Goal: Transaction & Acquisition: Purchase product/service

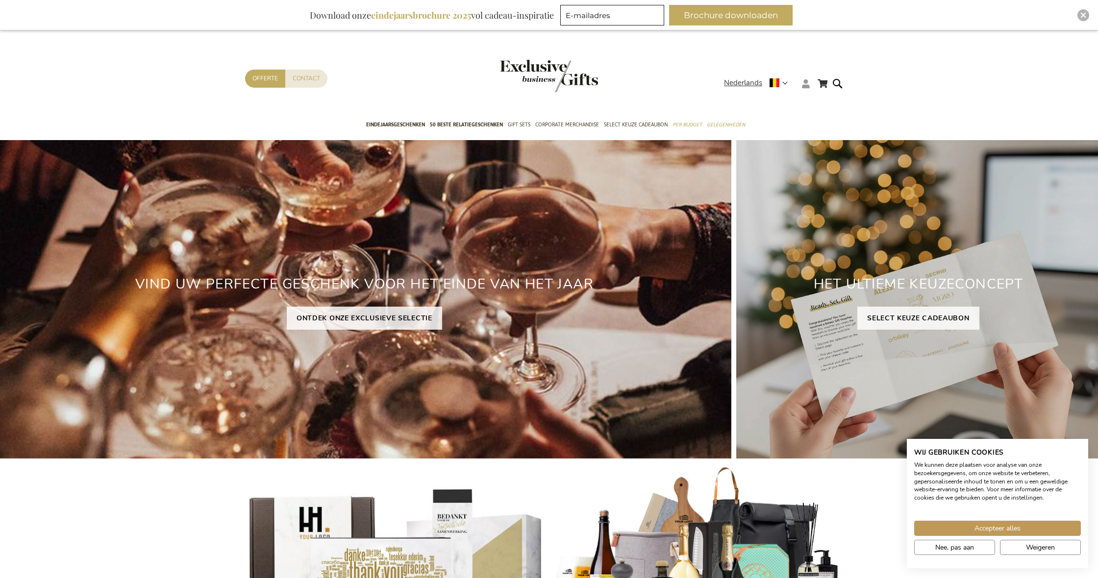
click at [808, 85] on icon at bounding box center [806, 83] width 8 height 9
click at [807, 102] on link "Login" at bounding box center [812, 104] width 18 height 10
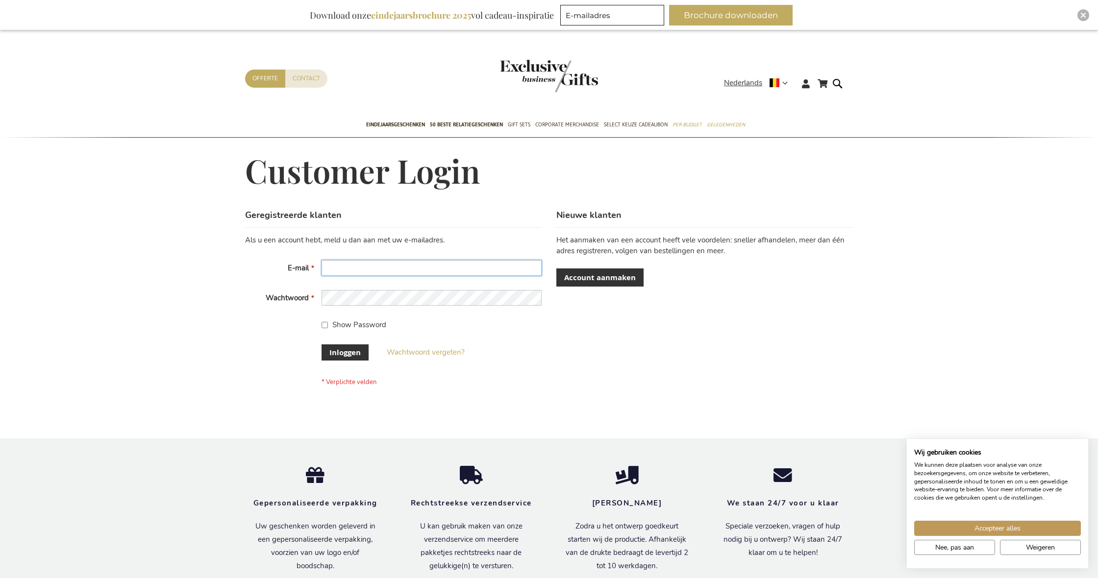
type input "[EMAIL_ADDRESS][DOMAIN_NAME]"
click at [342, 350] on span "Inloggen" at bounding box center [344, 353] width 31 height 10
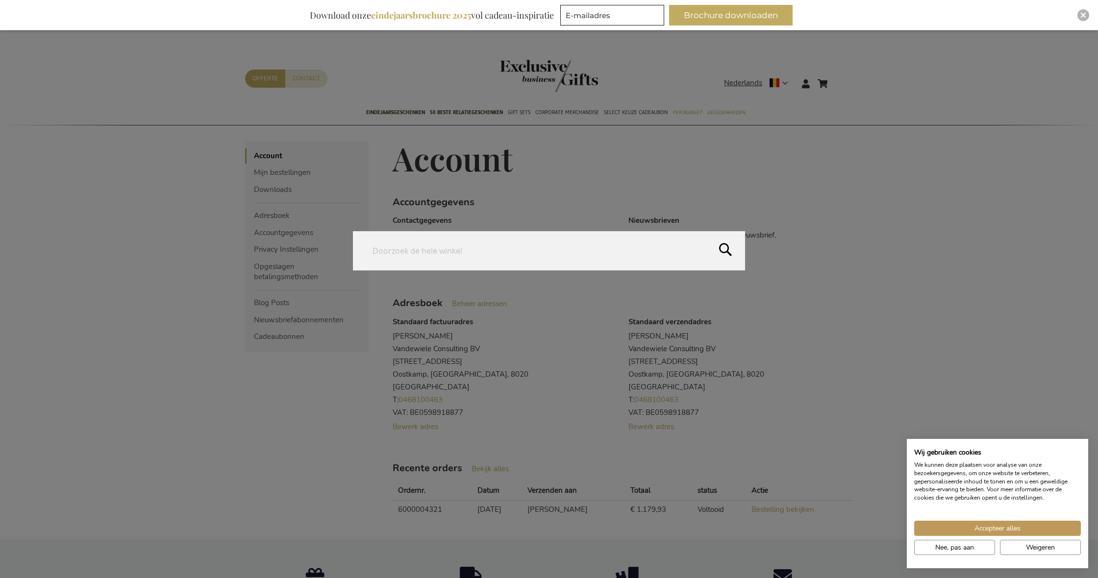
click at [840, 77] on form "Search Search" at bounding box center [840, 77] width 10 height 0
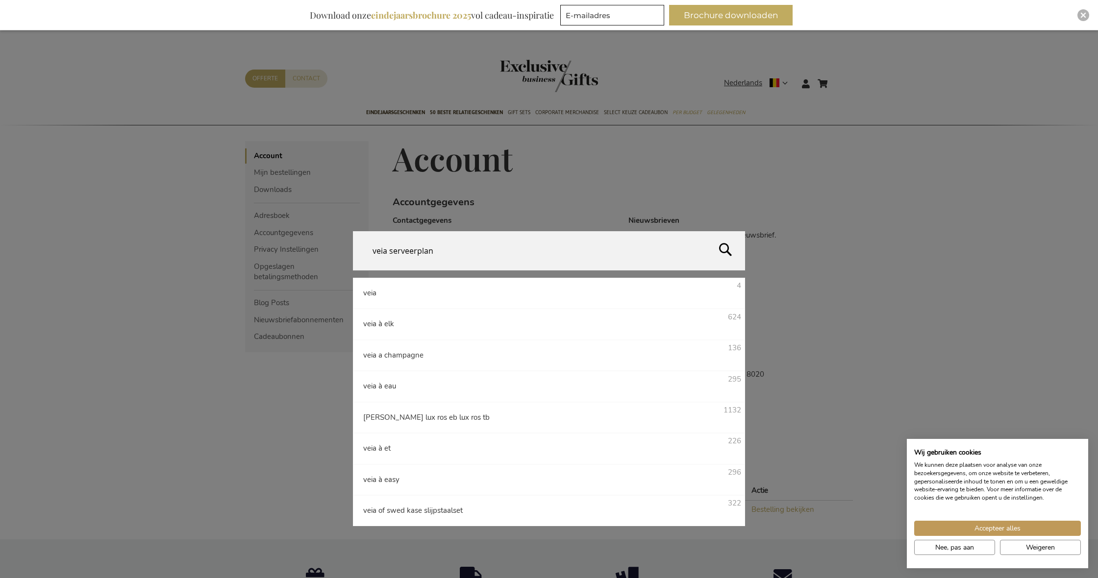
type input "veia serveerplank"
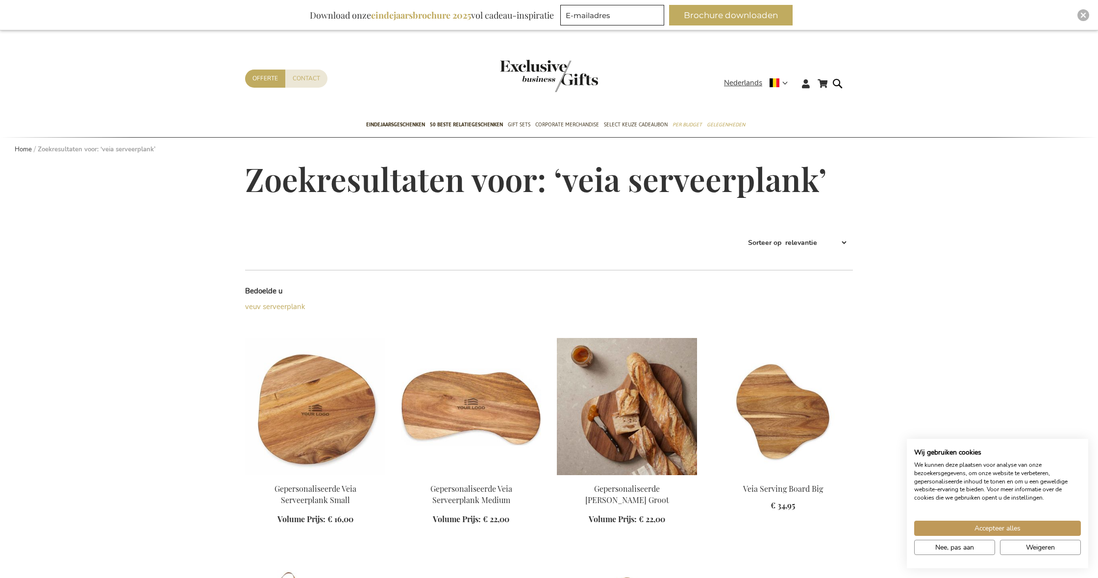
click at [637, 410] on img at bounding box center [627, 406] width 140 height 137
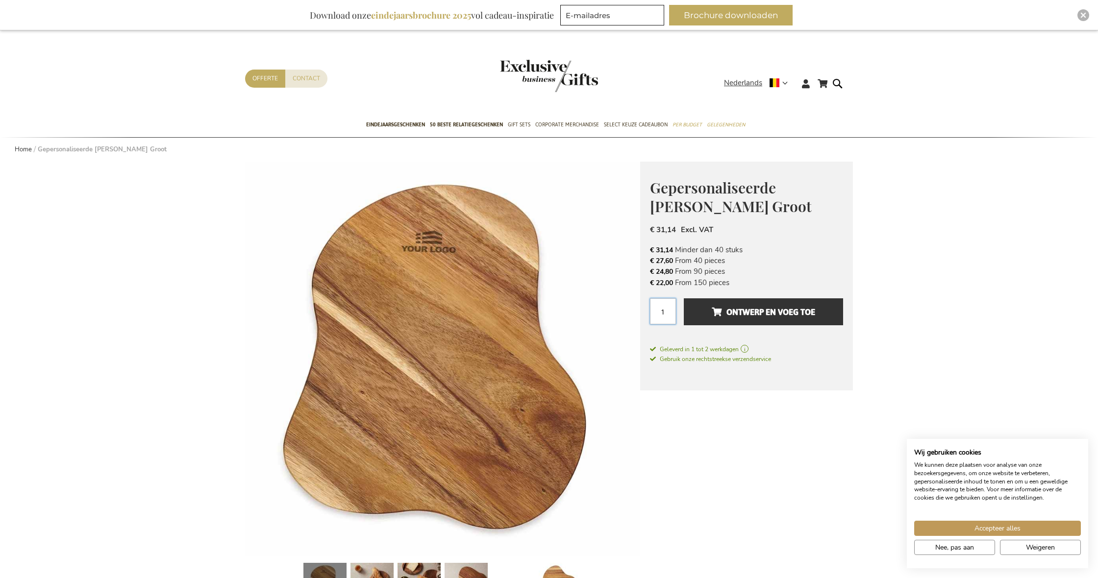
drag, startPoint x: 671, startPoint y: 312, endPoint x: 657, endPoint y: 313, distance: 14.3
click at [657, 313] on input "1" at bounding box center [663, 312] width 26 height 26
type input "9"
click at [754, 312] on span "Ontwerp en voeg toe" at bounding box center [763, 312] width 103 height 16
click at [957, 524] on button "Accepteer alles" at bounding box center [997, 528] width 167 height 15
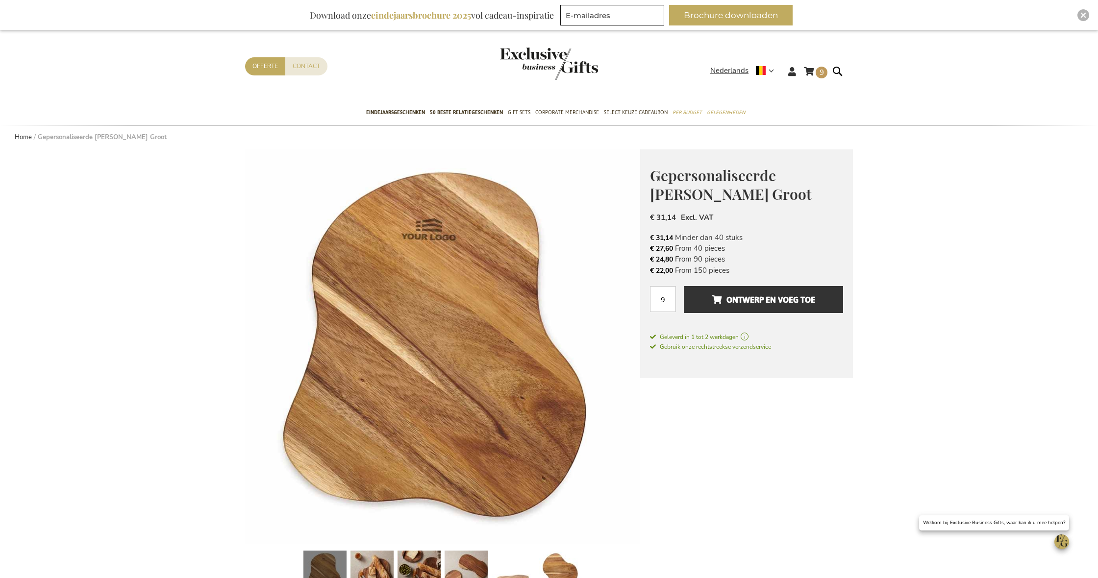
scroll to position [14, 0]
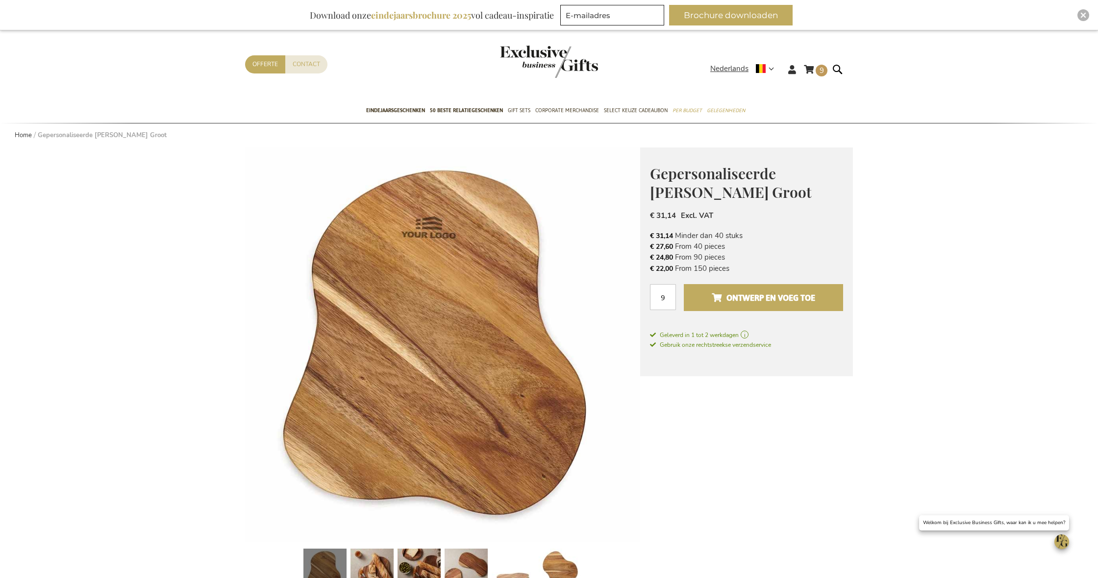
click at [754, 293] on span "Ontwerp en voeg toe" at bounding box center [763, 298] width 103 height 16
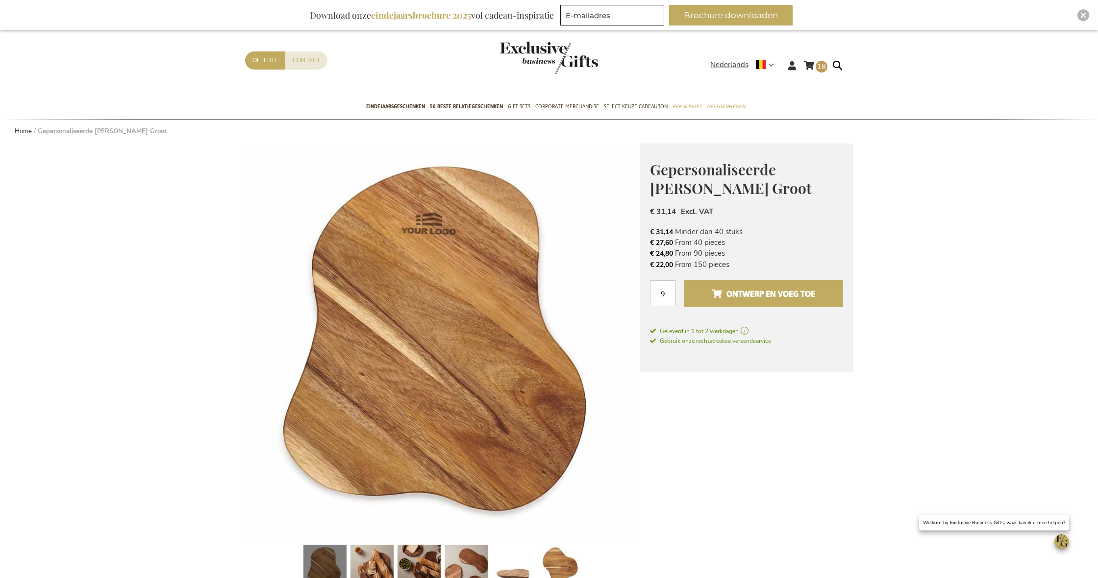
click at [736, 293] on span "Ontwerp en voeg toe" at bounding box center [763, 294] width 103 height 16
click at [823, 70] on span "27" at bounding box center [821, 67] width 9 height 10
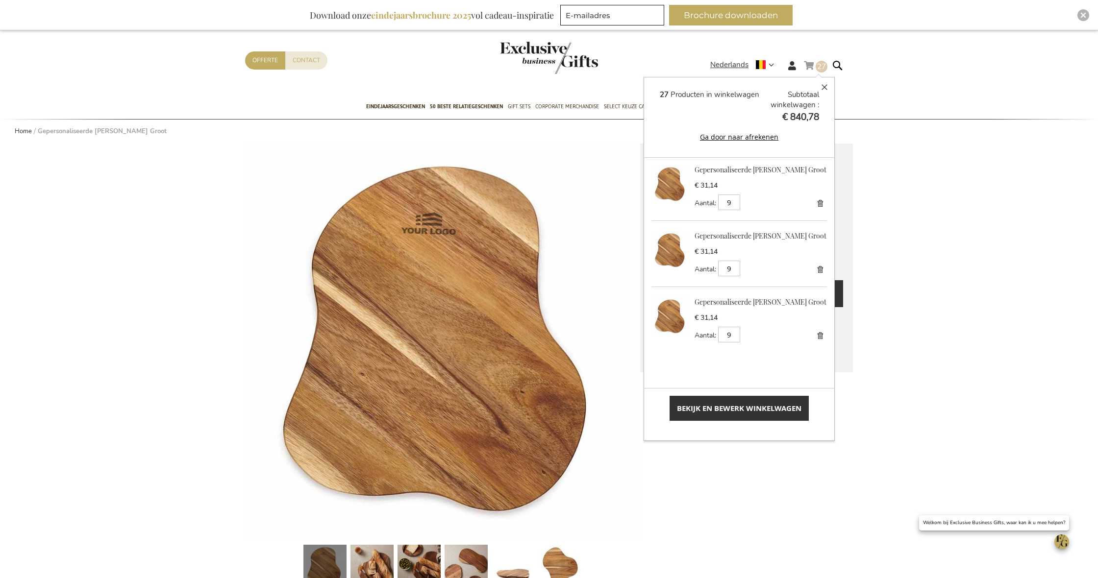
click at [823, 210] on link "Verwijder" at bounding box center [820, 204] width 14 height 14
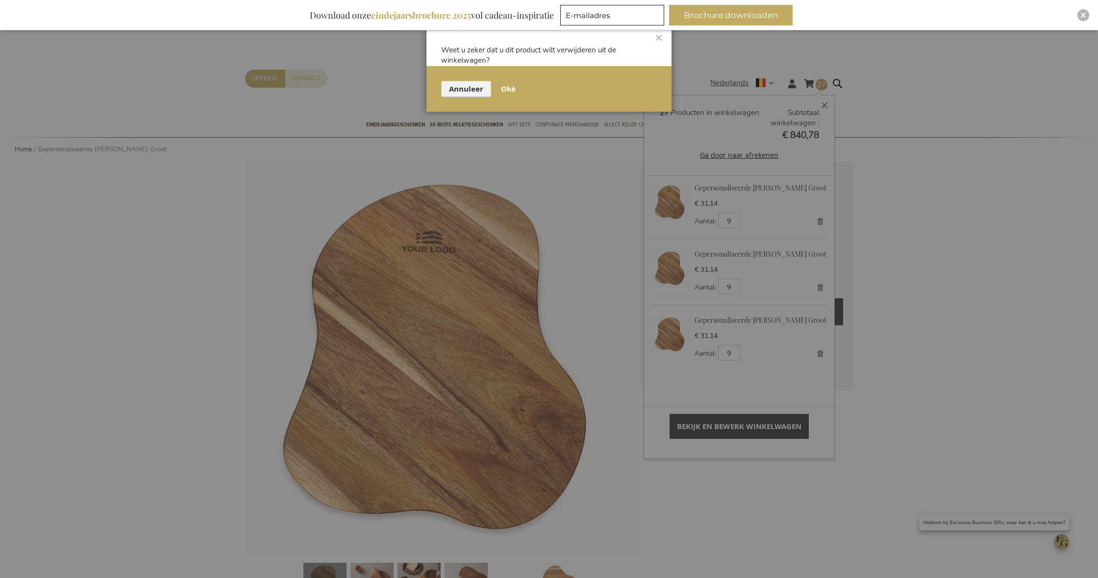
click at [497, 89] on button "Oké" at bounding box center [508, 89] width 30 height 16
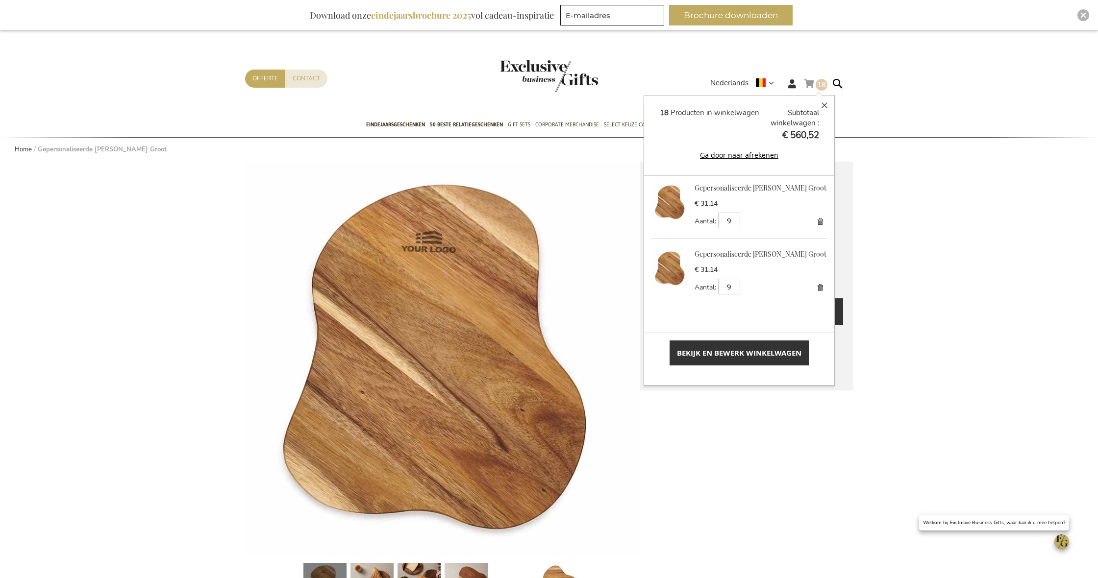
click at [823, 228] on link "Verwijder" at bounding box center [820, 222] width 14 height 14
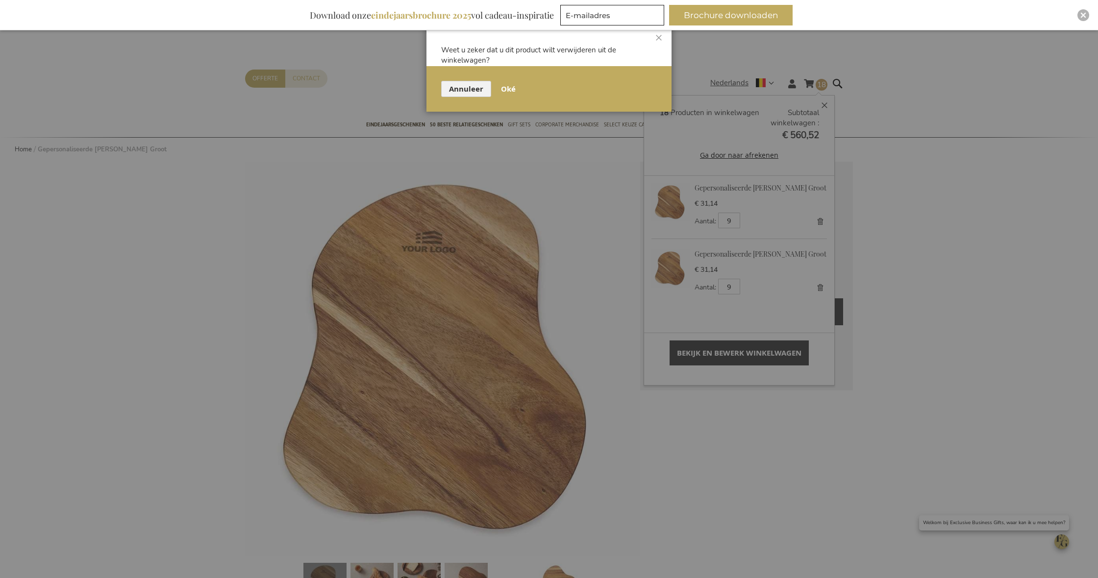
click at [506, 86] on span "Oké" at bounding box center [508, 89] width 15 height 10
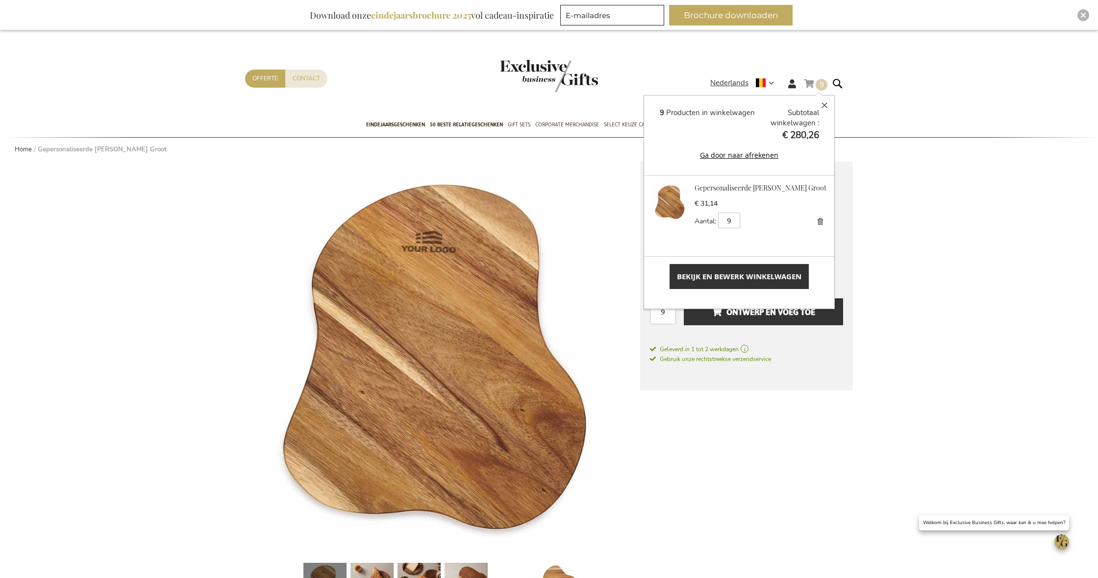
click at [723, 275] on span "Bekijk en bewerk winkelwagen" at bounding box center [739, 277] width 125 height 10
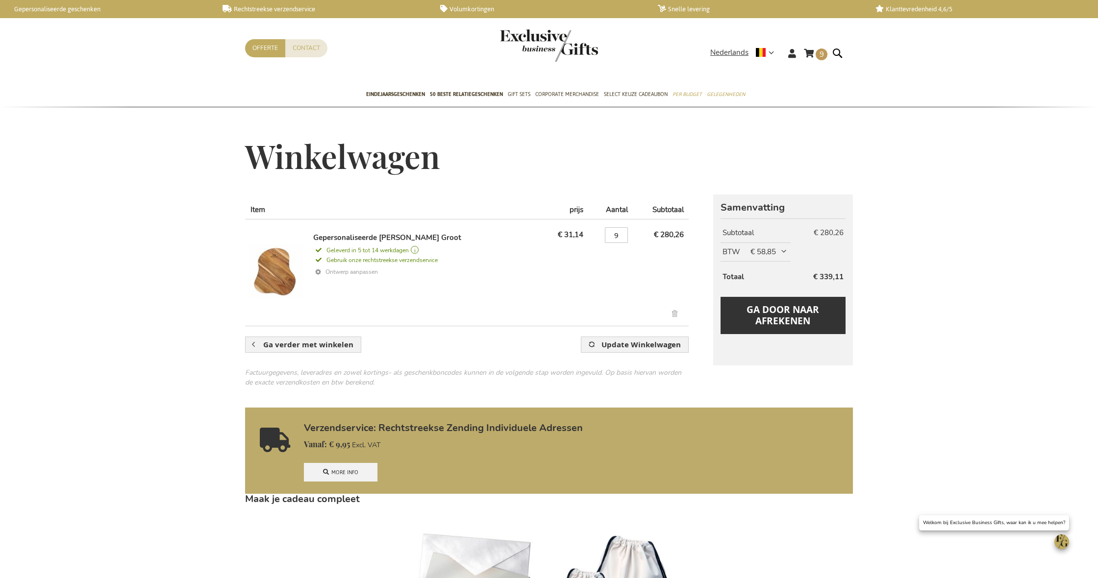
click at [351, 272] on link "Ontwerp aanpassen" at bounding box center [424, 272] width 223 height 14
click at [772, 314] on span "Ga door naar afrekenen" at bounding box center [783, 315] width 73 height 24
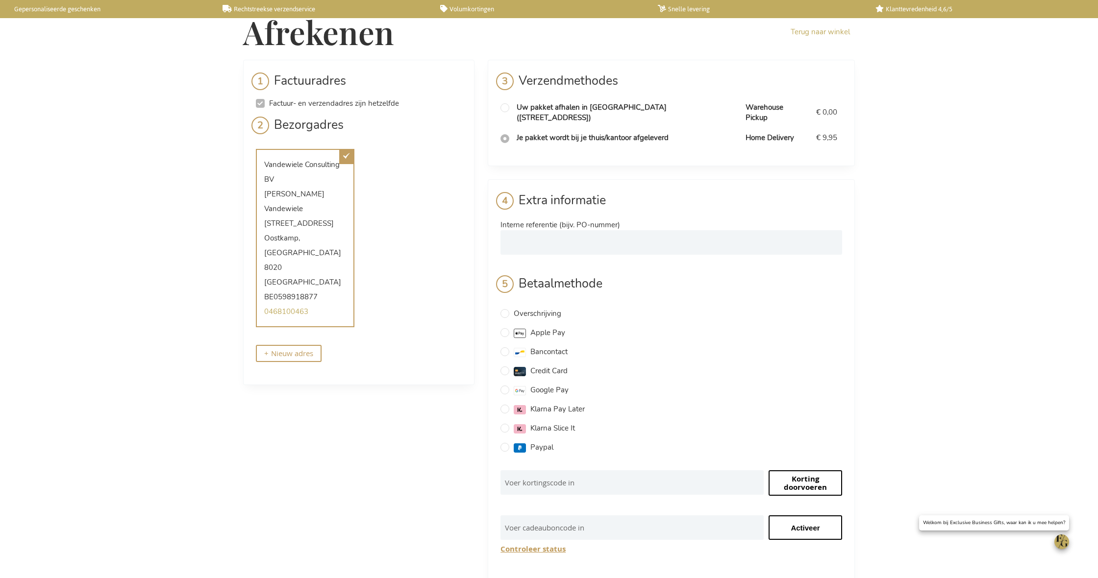
click at [509, 367] on input "Credit Card" at bounding box center [505, 371] width 9 height 9
radio input "true"
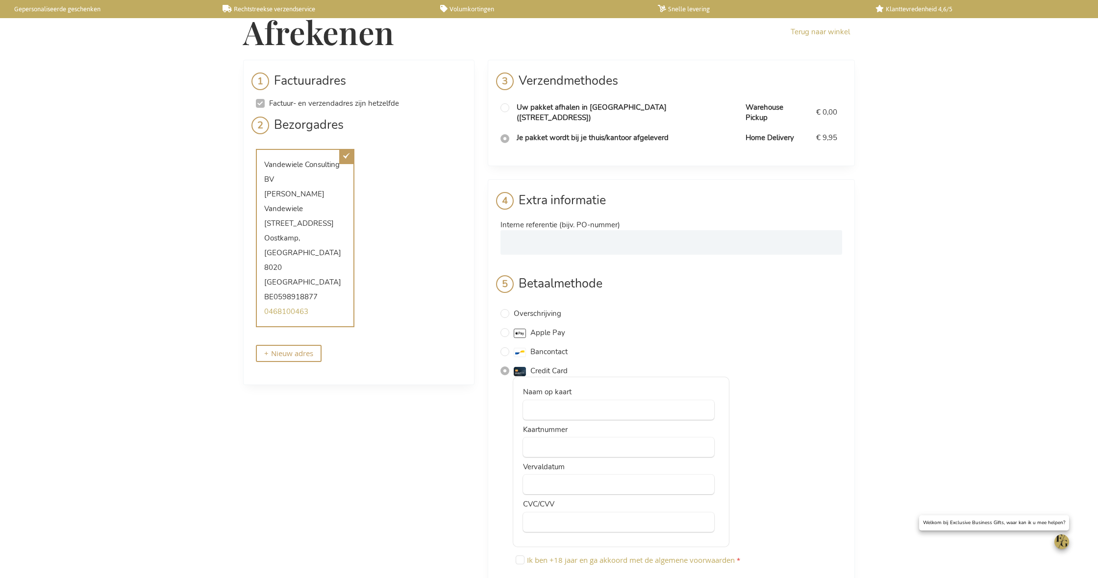
click at [536, 481] on iframe at bounding box center [618, 485] width 176 height 9
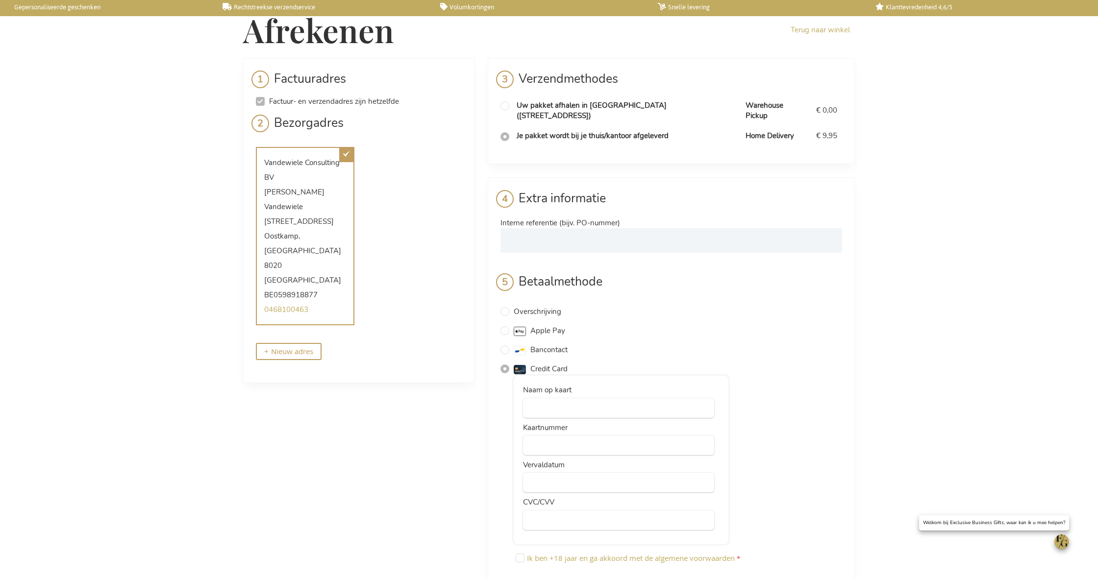
scroll to position [3, 0]
click at [521, 553] on input "Ik ben +18 jaar en ga akkoord met de algemene voorwaarden" at bounding box center [520, 557] width 9 height 9
checkbox input "true"
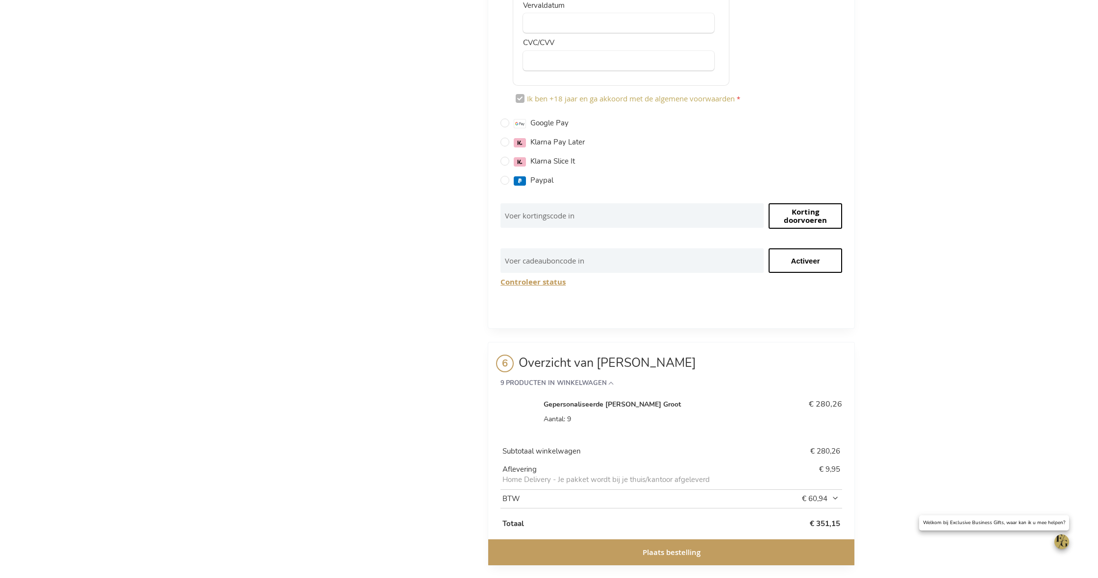
scroll to position [461, 0]
click at [699, 548] on span "Plaats bestelling" at bounding box center [672, 553] width 58 height 10
